Goal: Check status: Check status

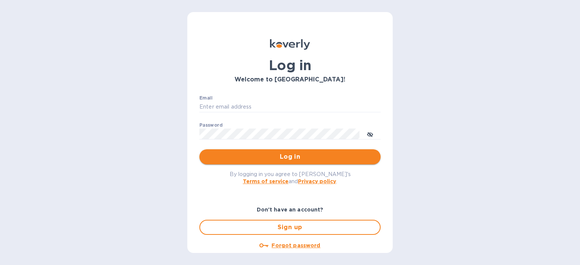
type input "dliu@airseachicago.com"
click at [315, 158] on span "Log in" at bounding box center [289, 156] width 169 height 9
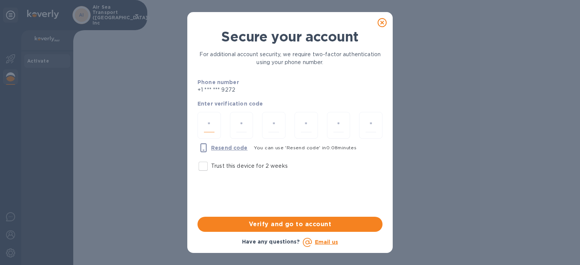
click at [208, 124] on input "number" at bounding box center [209, 125] width 11 height 14
type input "4"
type input "7"
type input "9"
type input "1"
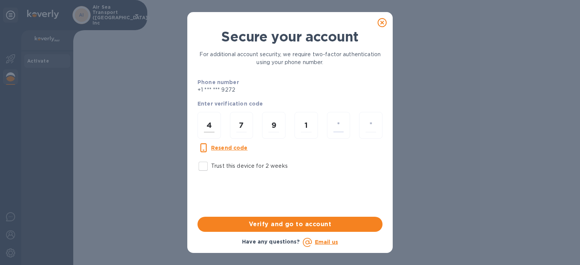
type input "2"
type input "0"
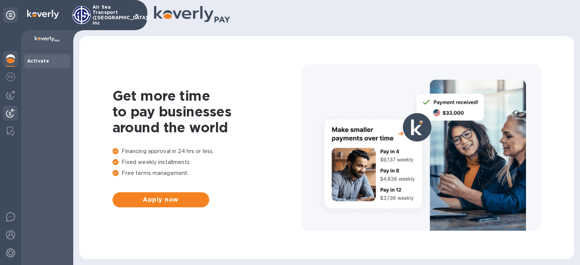
click at [7, 113] on img at bounding box center [10, 113] width 9 height 9
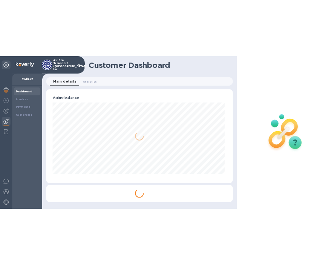
scroll to position [377199, 377041]
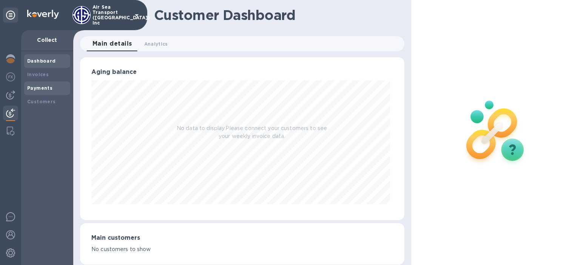
click at [46, 82] on div "Payments" at bounding box center [47, 89] width 46 height 14
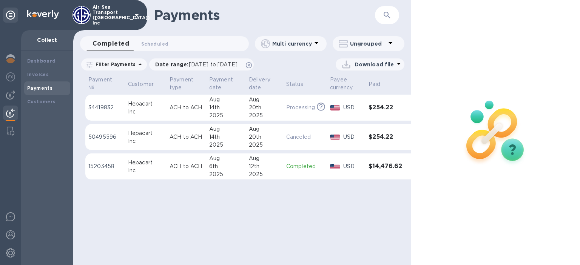
click at [295, 221] on div "Payments ​ Completed 0 Scheduled 0 Multi currency Ungrouped Filter Payments Dat…" at bounding box center [242, 132] width 338 height 265
